Goal: Book appointment/travel/reservation

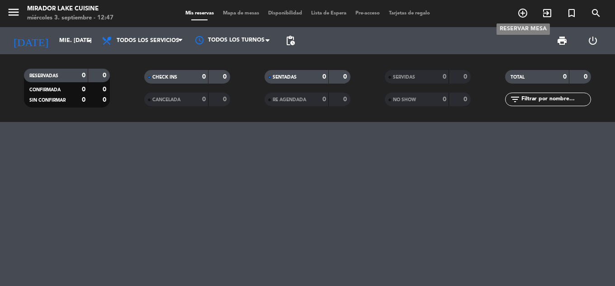
click at [521, 14] on icon "add_circle_outline" at bounding box center [523, 13] width 11 height 11
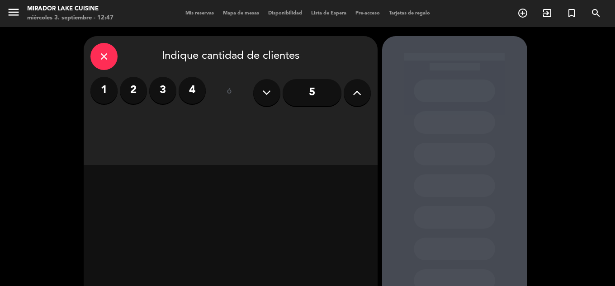
click at [347, 91] on button at bounding box center [357, 92] width 27 height 27
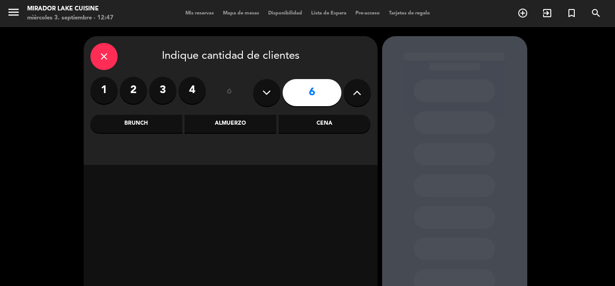
click at [348, 91] on button at bounding box center [357, 92] width 27 height 27
type input "7"
click at [238, 113] on div "close Indique cantidad de clientes 1 2 3 4 ó 7 Brunch Almuerzo Cena" at bounding box center [231, 100] width 294 height 129
click at [234, 118] on div "Almuerzo" at bounding box center [231, 124] width 92 height 18
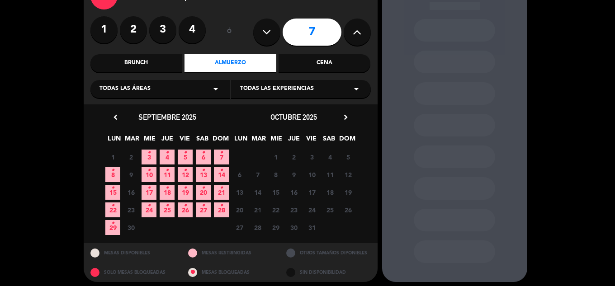
scroll to position [65, 0]
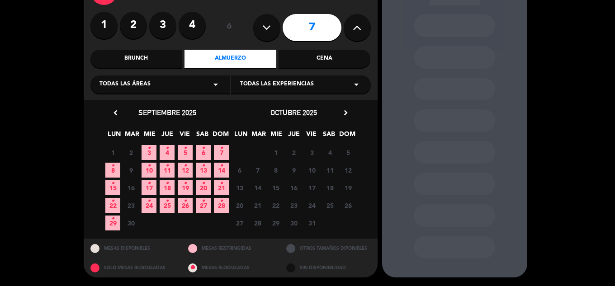
click at [147, 144] on div "1 2 3 • 4 • 5 • 6 • 7 •" at bounding box center [167, 153] width 127 height 18
click at [147, 145] on span "3 •" at bounding box center [149, 152] width 15 height 15
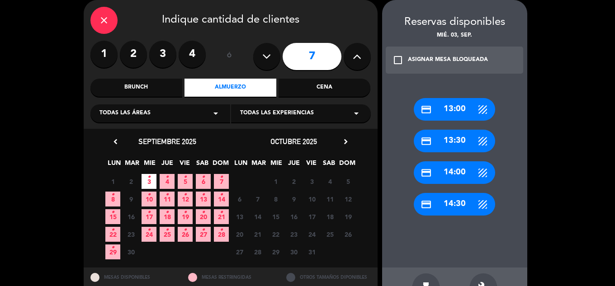
click at [452, 178] on div "credit_card 14:00" at bounding box center [454, 173] width 81 height 23
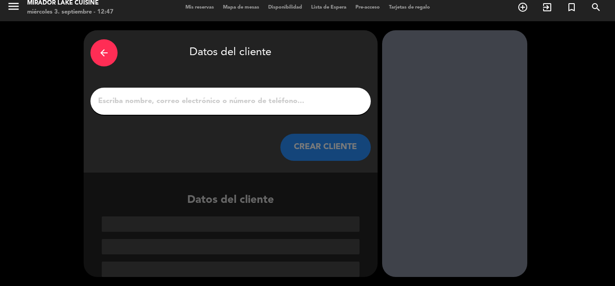
scroll to position [6, 0]
click at [243, 110] on div at bounding box center [230, 101] width 280 height 27
click at [245, 105] on input "1" at bounding box center [230, 101] width 267 height 13
paste input "[PERSON_NAME]"
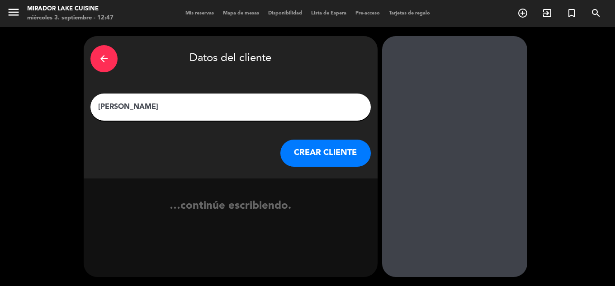
scroll to position [0, 0]
type input "[PERSON_NAME]"
click at [297, 151] on button "CREAR CLIENTE" at bounding box center [325, 153] width 90 height 27
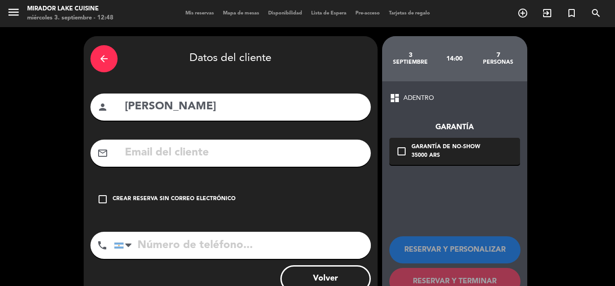
click at [177, 155] on input "text" at bounding box center [244, 153] width 240 height 19
paste input "[EMAIL_ADDRESS][PERSON_NAME][DOMAIN_NAME]"
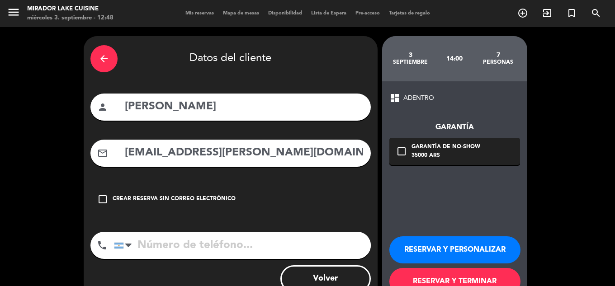
type input "[EMAIL_ADDRESS][PERSON_NAME][DOMAIN_NAME]"
click at [434, 161] on div "check_box_outline_blank Garantía de no-show 35000 ARS" at bounding box center [455, 151] width 131 height 27
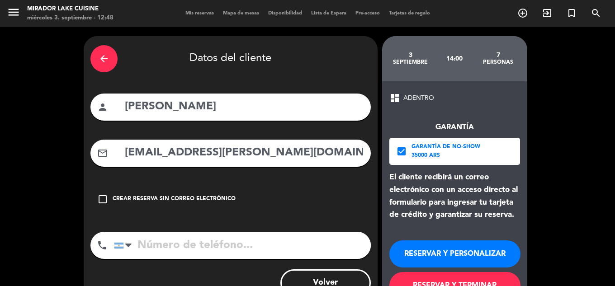
click at [283, 256] on input "tel" at bounding box center [242, 245] width 257 height 27
paste input "[PHONE_NUMBER]"
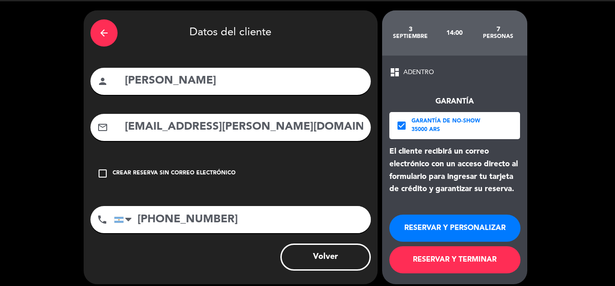
scroll to position [33, 0]
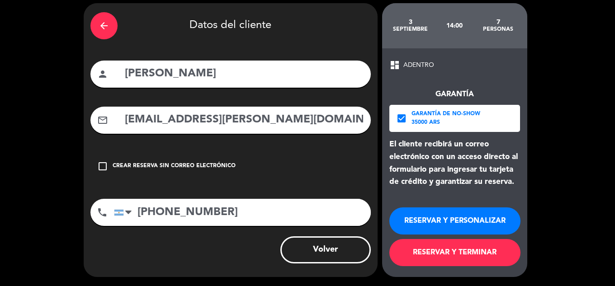
type input "[PHONE_NUMBER]"
click at [430, 224] on button "RESERVAR Y PERSONALIZAR" at bounding box center [455, 221] width 131 height 27
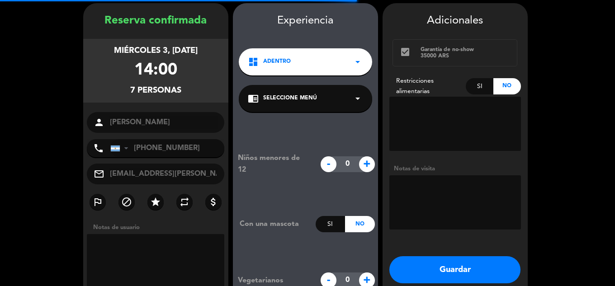
scroll to position [36, 0]
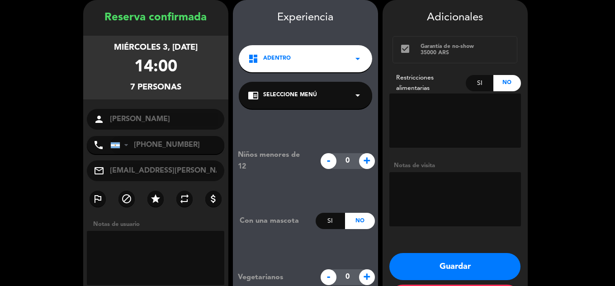
click at [364, 164] on span "+" at bounding box center [367, 161] width 16 height 16
type input "2"
click at [449, 266] on button "Guardar" at bounding box center [455, 266] width 131 height 27
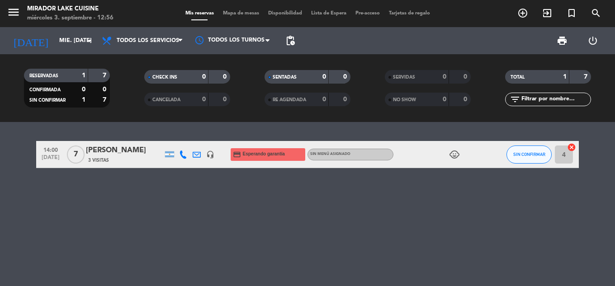
click at [234, 11] on span "Mapa de mesas" at bounding box center [241, 13] width 45 height 5
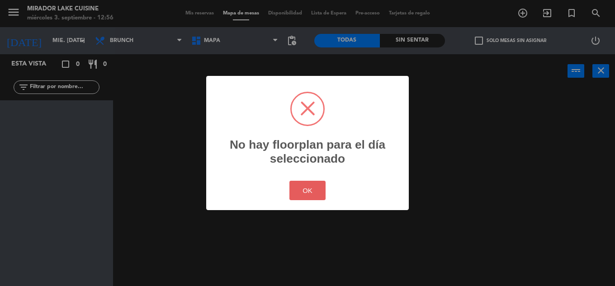
click at [316, 193] on button "OK" at bounding box center [308, 190] width 37 height 19
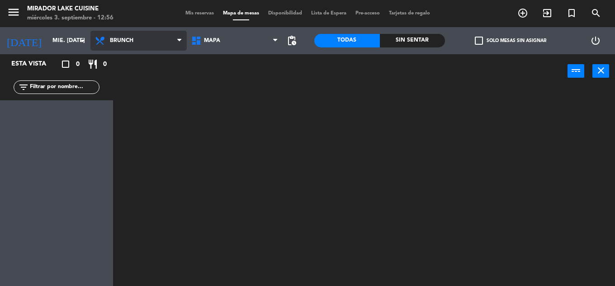
click at [142, 32] on span "Brunch" at bounding box center [138, 41] width 96 height 20
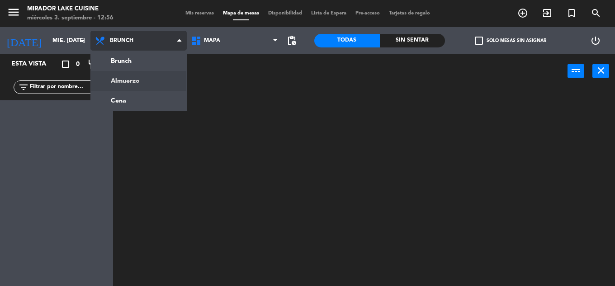
click at [165, 85] on ng-component "menu Mirador Lake Cuisine miércoles 3. septiembre - 12:56 Mis reservas Mapa de …" at bounding box center [307, 143] width 615 height 286
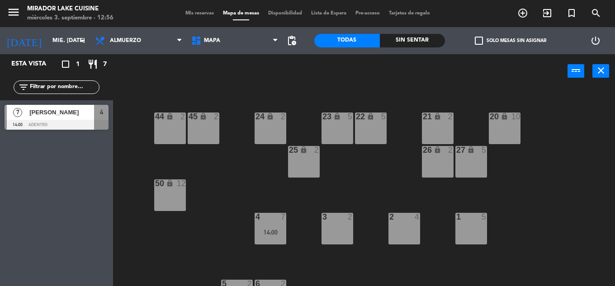
scroll to position [181, 0]
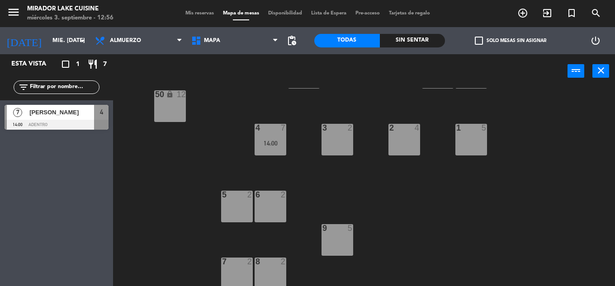
click at [398, 136] on div "2 4" at bounding box center [405, 140] width 32 height 32
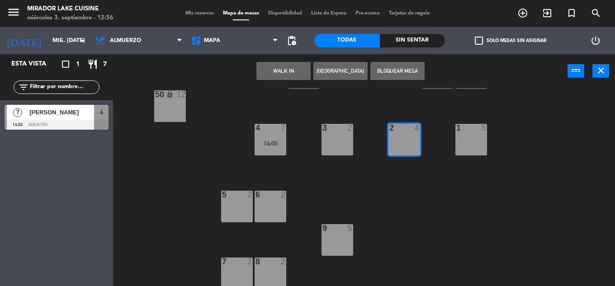
click at [277, 71] on button "WALK IN" at bounding box center [284, 71] width 54 height 18
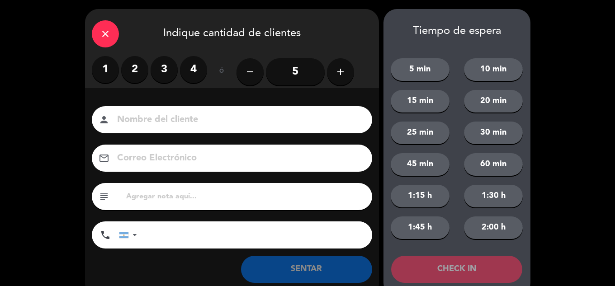
click at [169, 68] on label "3" at bounding box center [164, 69] width 27 height 27
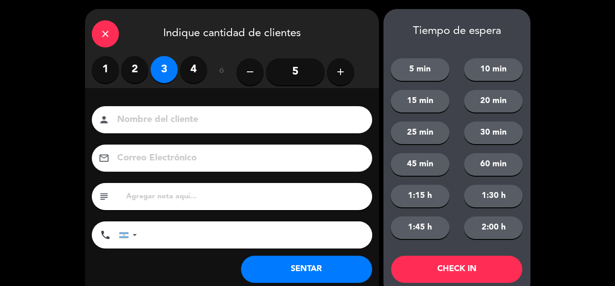
click at [352, 269] on button "SENTAR" at bounding box center [306, 269] width 131 height 27
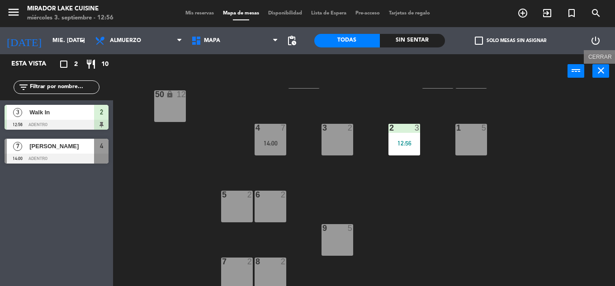
click at [596, 69] on icon "close" at bounding box center [601, 70] width 11 height 11
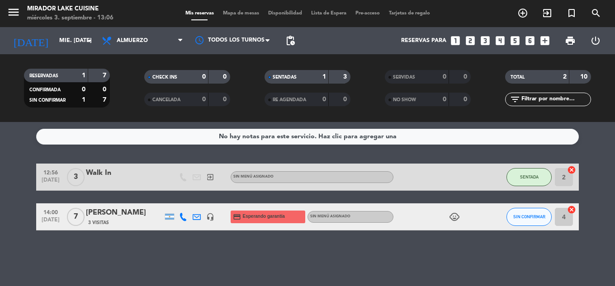
click at [233, 7] on div "menu Mirador Lake Cuisine miércoles 3. septiembre - 13:06 Mis reservas Mapa de …" at bounding box center [307, 13] width 615 height 27
click at [233, 10] on div "Mis reservas Mapa de mesas Disponibilidad Lista de Espera Pre-acceso Tarjetas d…" at bounding box center [308, 14] width 254 height 8
click at [233, 14] on span "Mapa de mesas" at bounding box center [241, 13] width 45 height 5
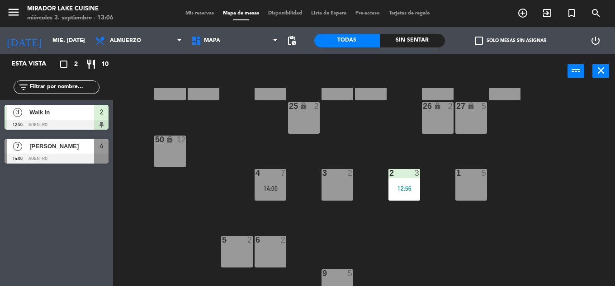
scroll to position [184, 0]
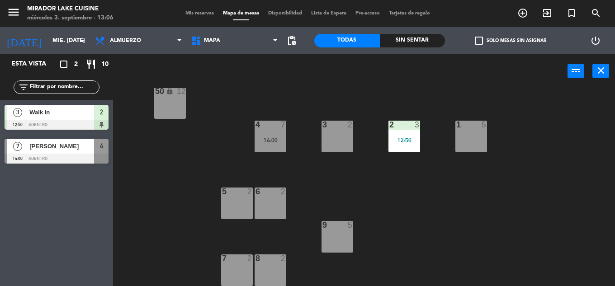
click at [327, 141] on div "3 2" at bounding box center [338, 137] width 32 height 32
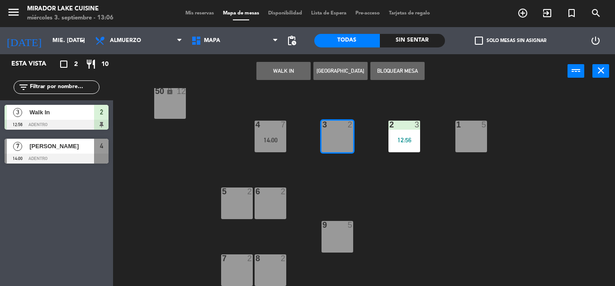
click at [276, 70] on button "WALK IN" at bounding box center [284, 71] width 54 height 18
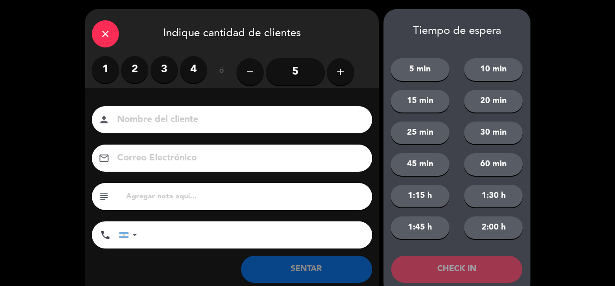
click at [140, 70] on label "2" at bounding box center [134, 69] width 27 height 27
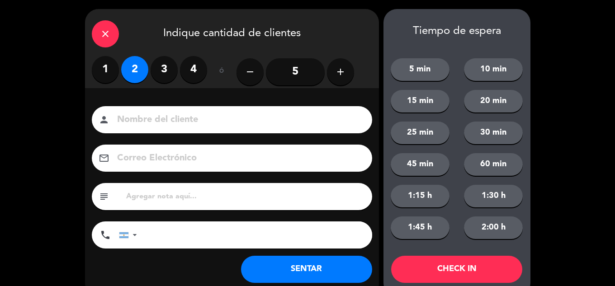
click at [361, 276] on button "SENTAR" at bounding box center [306, 269] width 131 height 27
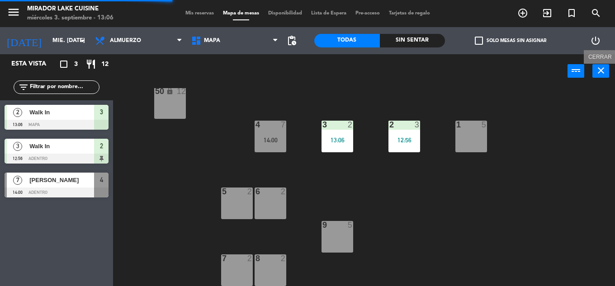
click at [602, 68] on icon "close" at bounding box center [601, 70] width 11 height 11
